Goal: Task Accomplishment & Management: Manage account settings

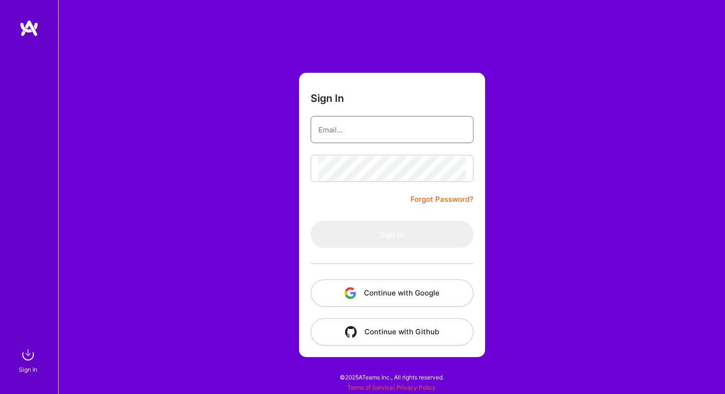
type input "nirpdev1@gmail.com"
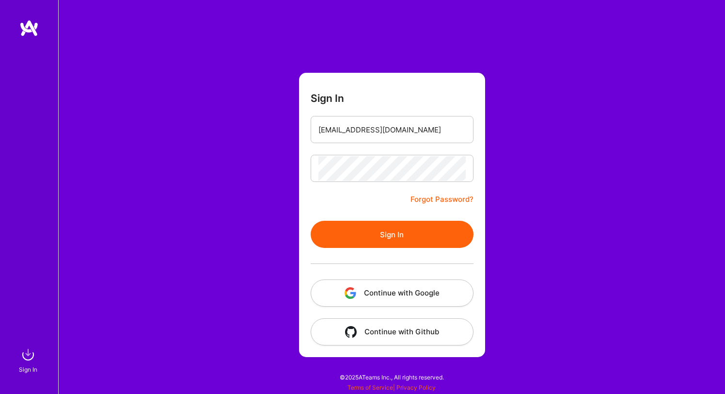
click at [384, 230] on button "Sign In" at bounding box center [392, 234] width 163 height 27
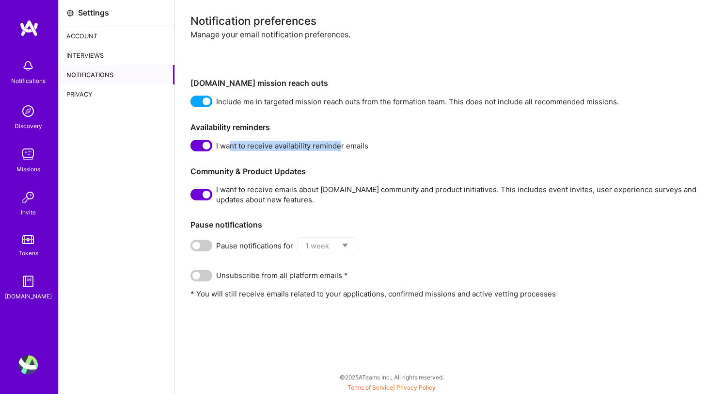
drag, startPoint x: 230, startPoint y: 147, endPoint x: 340, endPoint y: 147, distance: 109.6
click at [340, 147] on span "I want to receive availability reminder emails" at bounding box center [292, 146] width 152 height 10
drag, startPoint x: 227, startPoint y: 101, endPoint x: 324, endPoint y: 101, distance: 96.9
click at [324, 101] on span "Include me in targeted mission reach outs from the formation team. This does no…" at bounding box center [417, 101] width 403 height 10
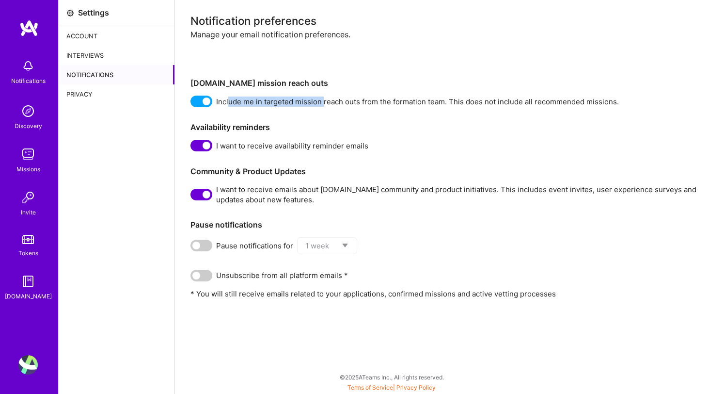
click at [324, 101] on span "Include me in targeted mission reach outs from the formation team. This does no…" at bounding box center [417, 101] width 403 height 10
drag, startPoint x: 228, startPoint y: 275, endPoint x: 291, endPoint y: 276, distance: 63.0
click at [291, 276] on span "Unsubscribe from all platform emails *" at bounding box center [282, 275] width 132 height 10
click at [93, 74] on div "Notifications" at bounding box center [117, 74] width 116 height 19
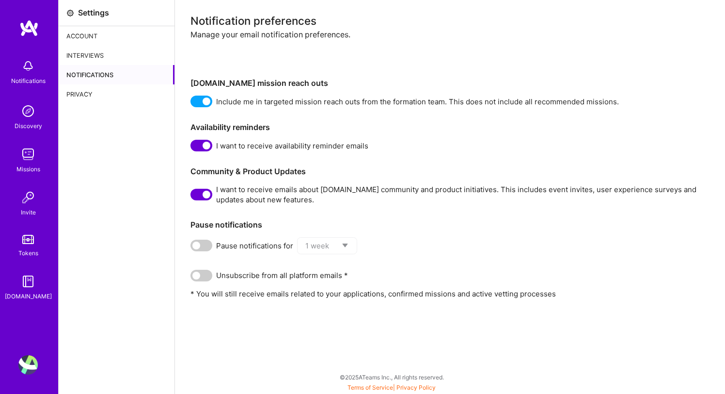
click at [96, 52] on div "Interviews" at bounding box center [117, 55] width 116 height 19
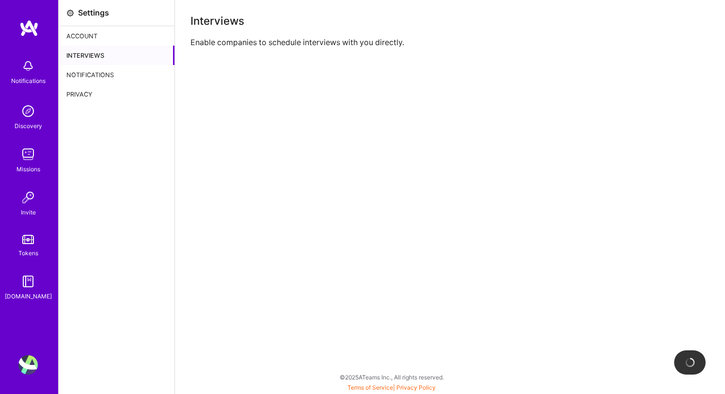
click at [96, 76] on div "Notifications" at bounding box center [117, 74] width 116 height 19
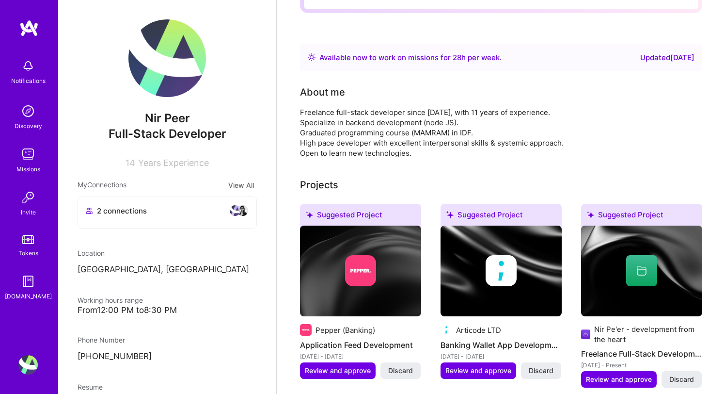
scroll to position [79, 0]
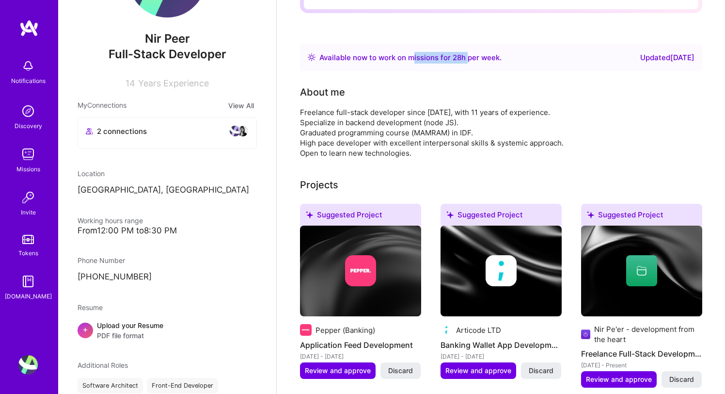
drag, startPoint x: 467, startPoint y: 45, endPoint x: 413, endPoint y: 44, distance: 53.8
click at [413, 52] on div "Available now to work on missions for 28 h per week ." at bounding box center [410, 58] width 182 height 12
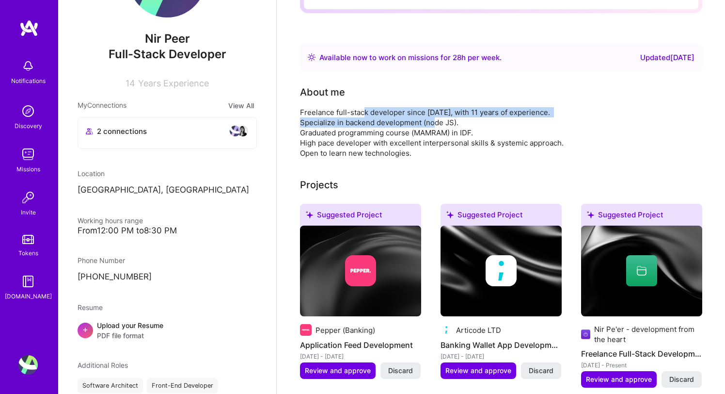
drag, startPoint x: 363, startPoint y: 96, endPoint x: 443, endPoint y: 108, distance: 80.3
click at [443, 108] on div "Freelance full-stack developer since [DATE], with 11 years of experience. Speci…" at bounding box center [494, 132] width 388 height 51
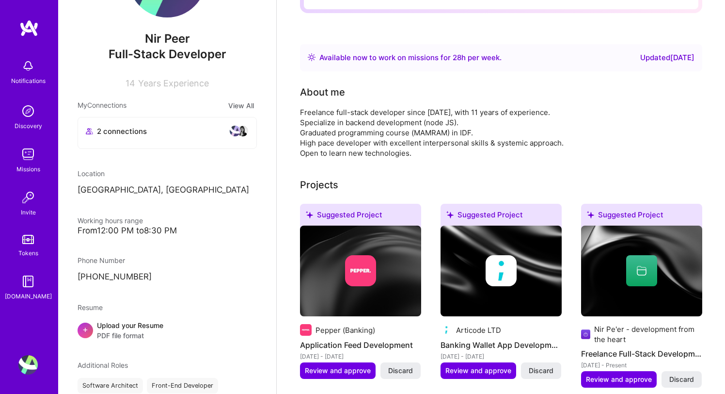
click at [412, 122] on div "Freelance full-stack developer since [DATE], with 11 years of experience. Speci…" at bounding box center [494, 132] width 388 height 51
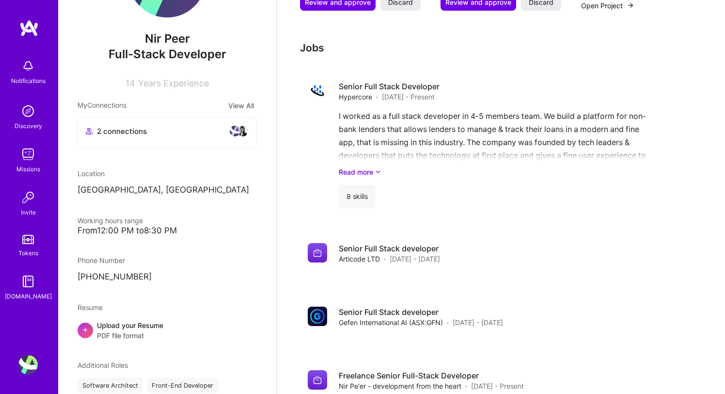
scroll to position [726, 0]
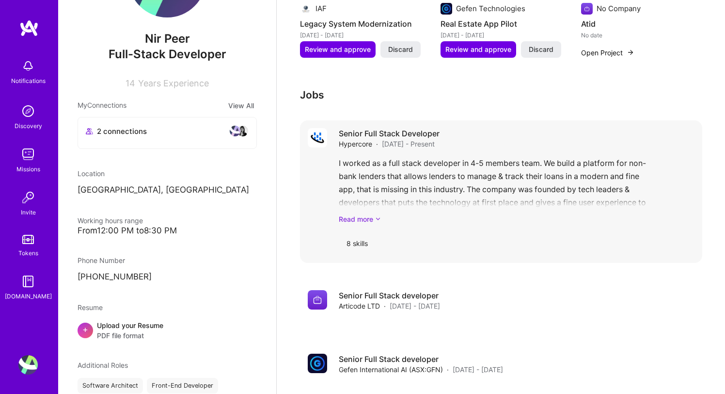
click at [366, 214] on link "Read more" at bounding box center [517, 219] width 356 height 10
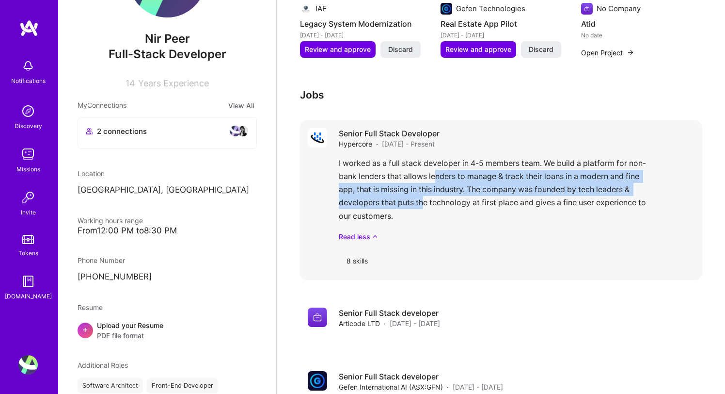
drag, startPoint x: 434, startPoint y: 164, endPoint x: 422, endPoint y: 196, distance: 34.8
click at [422, 196] on div "I worked as a full stack developer in 4-5 members team. We build a platform for…" at bounding box center [517, 199] width 356 height 85
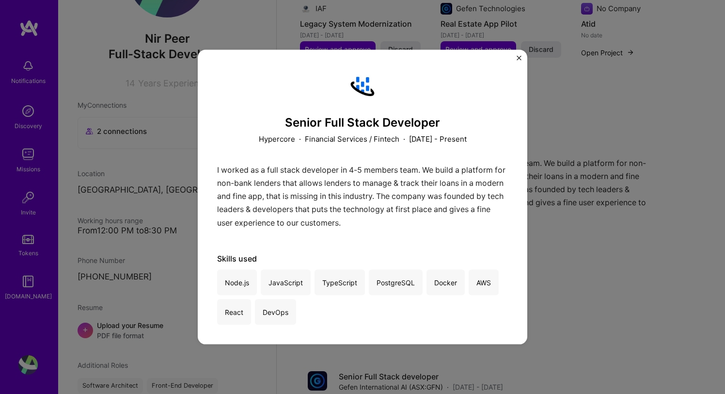
click at [588, 175] on div "Senior Full Stack Developer Hypercore · Financial Services / Fintech · [DATE] -…" at bounding box center [362, 197] width 725 height 394
